Goal: Check status: Check status

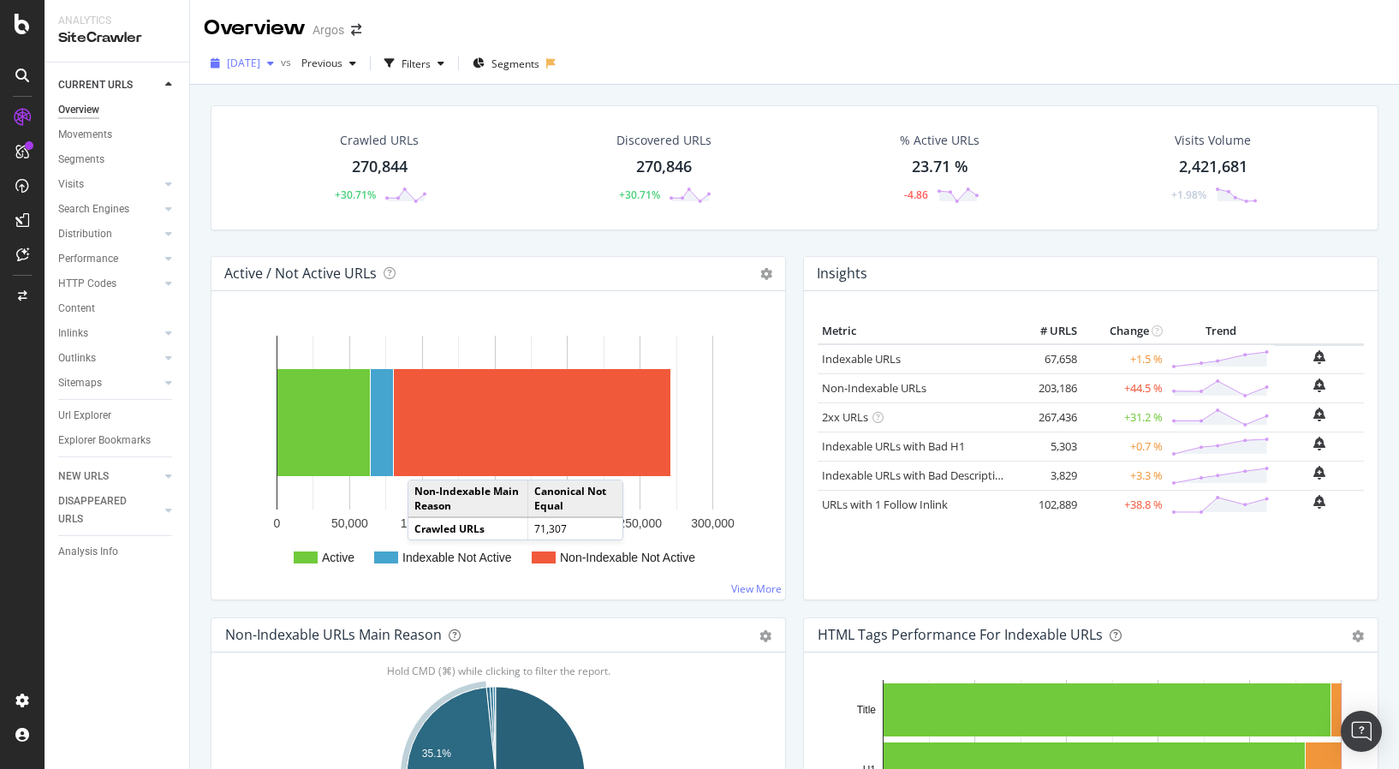
click at [260, 63] on span "[DATE]" at bounding box center [243, 63] width 33 height 15
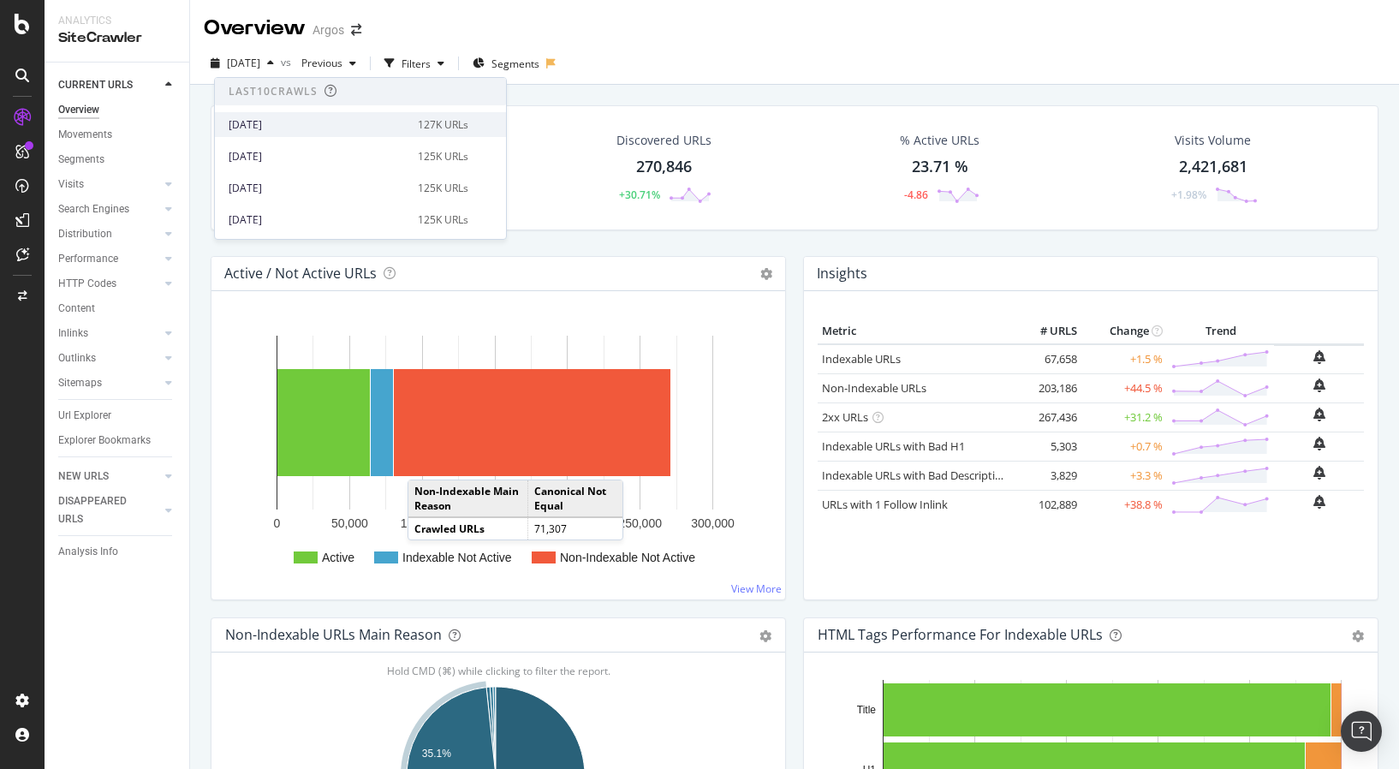
click at [331, 130] on div "[DATE]" at bounding box center [318, 124] width 179 height 15
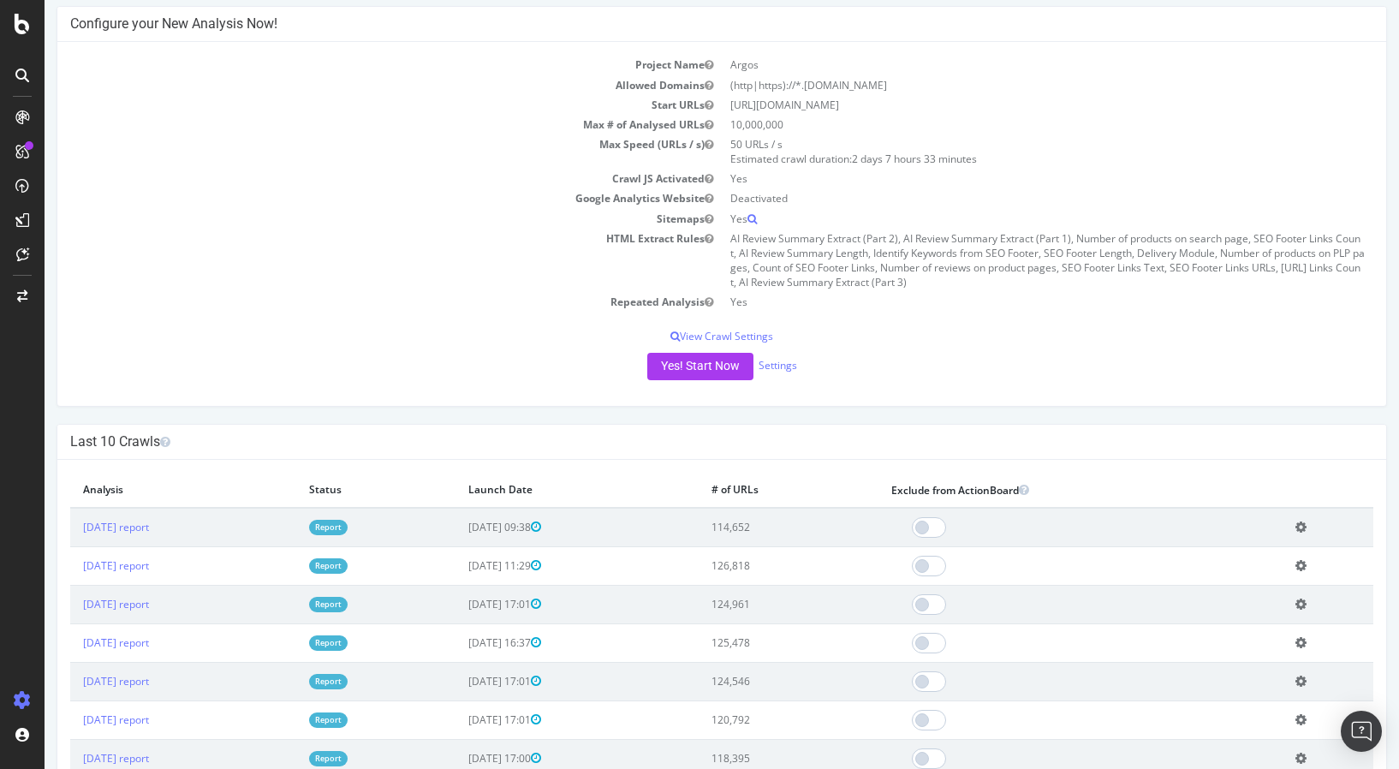
scroll to position [141, 0]
click at [145, 520] on link "2025 Oct. 13th report" at bounding box center [116, 526] width 66 height 15
